Goal: Find contact information: Find contact information

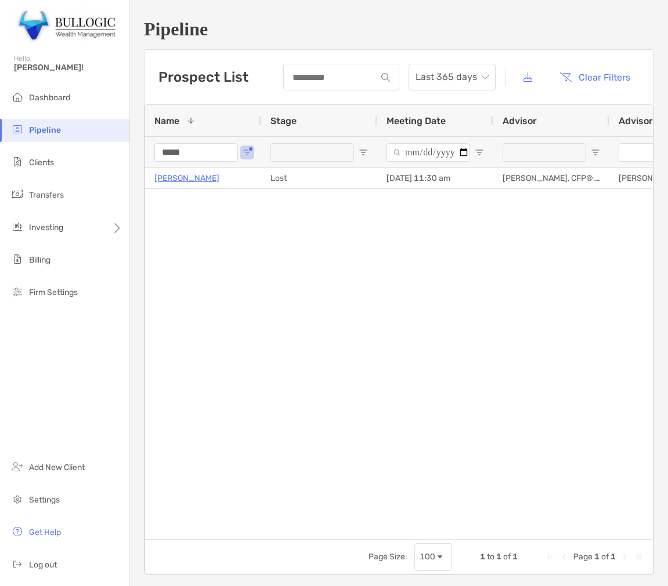
click at [199, 158] on input "*****" at bounding box center [196, 152] width 84 height 19
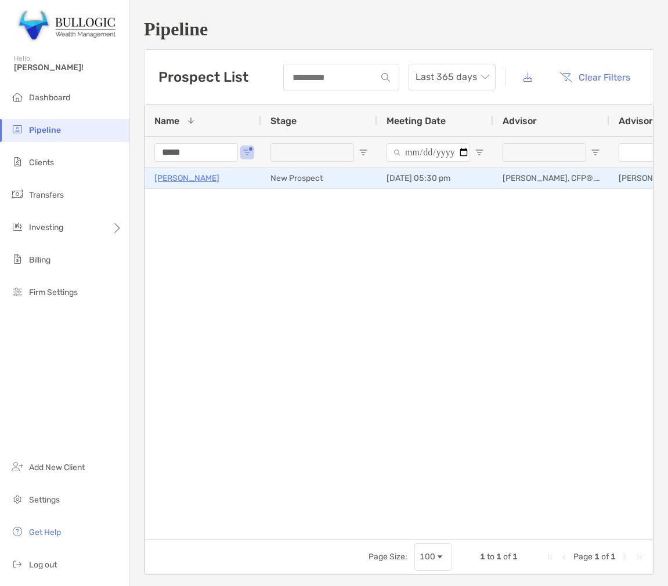
type input "*****"
click at [204, 182] on p "[PERSON_NAME]" at bounding box center [186, 178] width 65 height 14
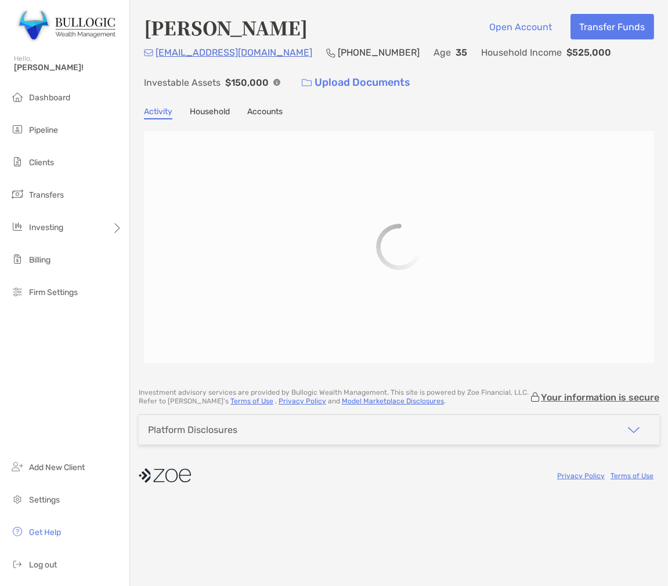
drag, startPoint x: 0, startPoint y: 0, endPoint x: 229, endPoint y: 26, distance: 230.0
click at [229, 26] on h4 "[PERSON_NAME]" at bounding box center [226, 27] width 164 height 27
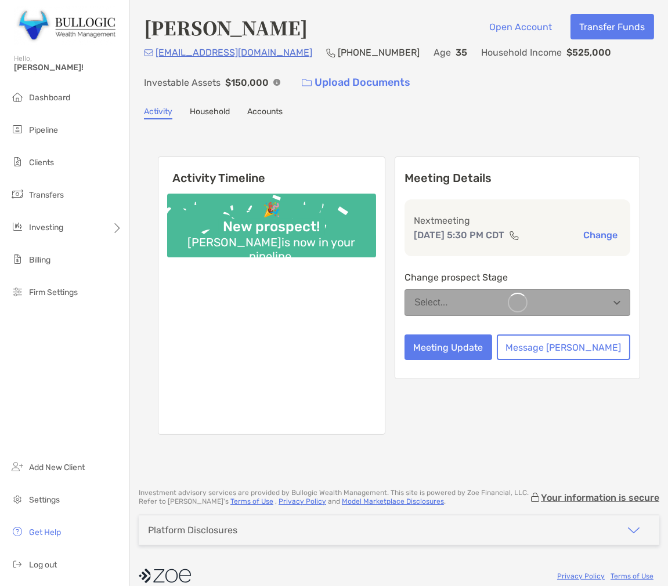
copy h4 "Alcoreza"
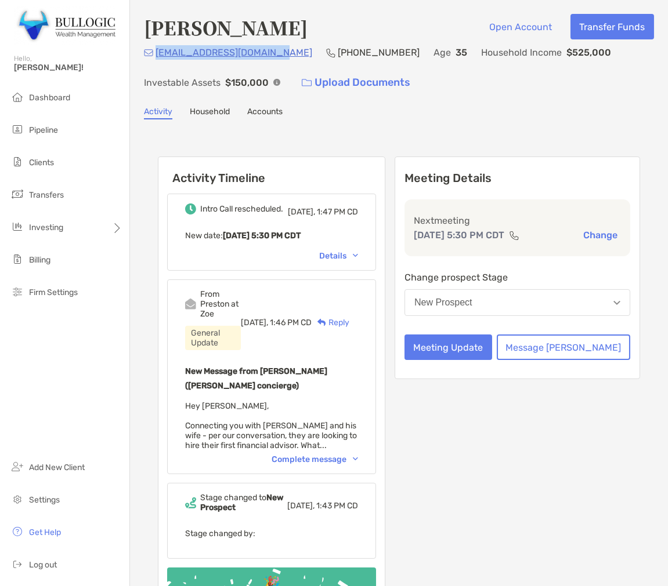
drag, startPoint x: 269, startPoint y: 56, endPoint x: 157, endPoint y: 64, distance: 112.2
click at [157, 64] on div "oscar.alcoreza@gmail.com (757) 522-9619 Age 35 Household Income $525,000 Invest…" at bounding box center [399, 70] width 510 height 50
copy p "[EMAIL_ADDRESS][DOMAIN_NAME]"
click at [354, 56] on p "[PHONE_NUMBER]" at bounding box center [379, 52] width 82 height 14
click at [355, 53] on p "[PHONE_NUMBER]" at bounding box center [379, 52] width 82 height 14
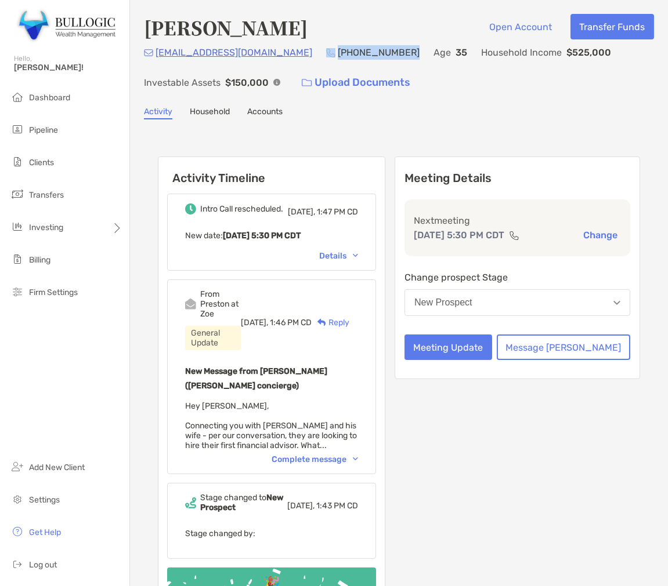
drag, startPoint x: 358, startPoint y: 47, endPoint x: 292, endPoint y: 52, distance: 66.9
click at [326, 52] on div "[PHONE_NUMBER]" at bounding box center [372, 52] width 93 height 14
copy div "[PHONE_NUMBER]"
click at [355, 455] on div "Complete message" at bounding box center [314, 460] width 86 height 10
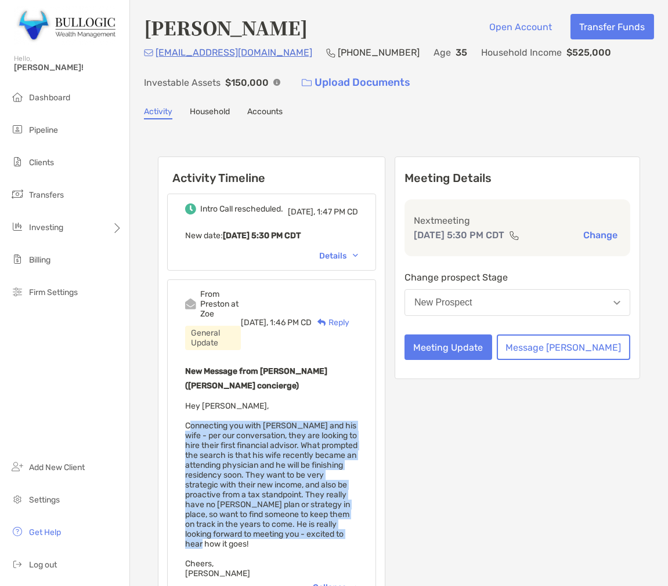
drag, startPoint x: 181, startPoint y: 377, endPoint x: 277, endPoint y: 465, distance: 130.2
click at [277, 465] on div "From Preston at Zoe General Update Today, 1:46 PM CD Reply New Message from Pre…" at bounding box center [271, 441] width 209 height 323
copy span "Connecting you with Oscar and his wife - per our conversation, they are looking…"
